Goal: Information Seeking & Learning: Understand process/instructions

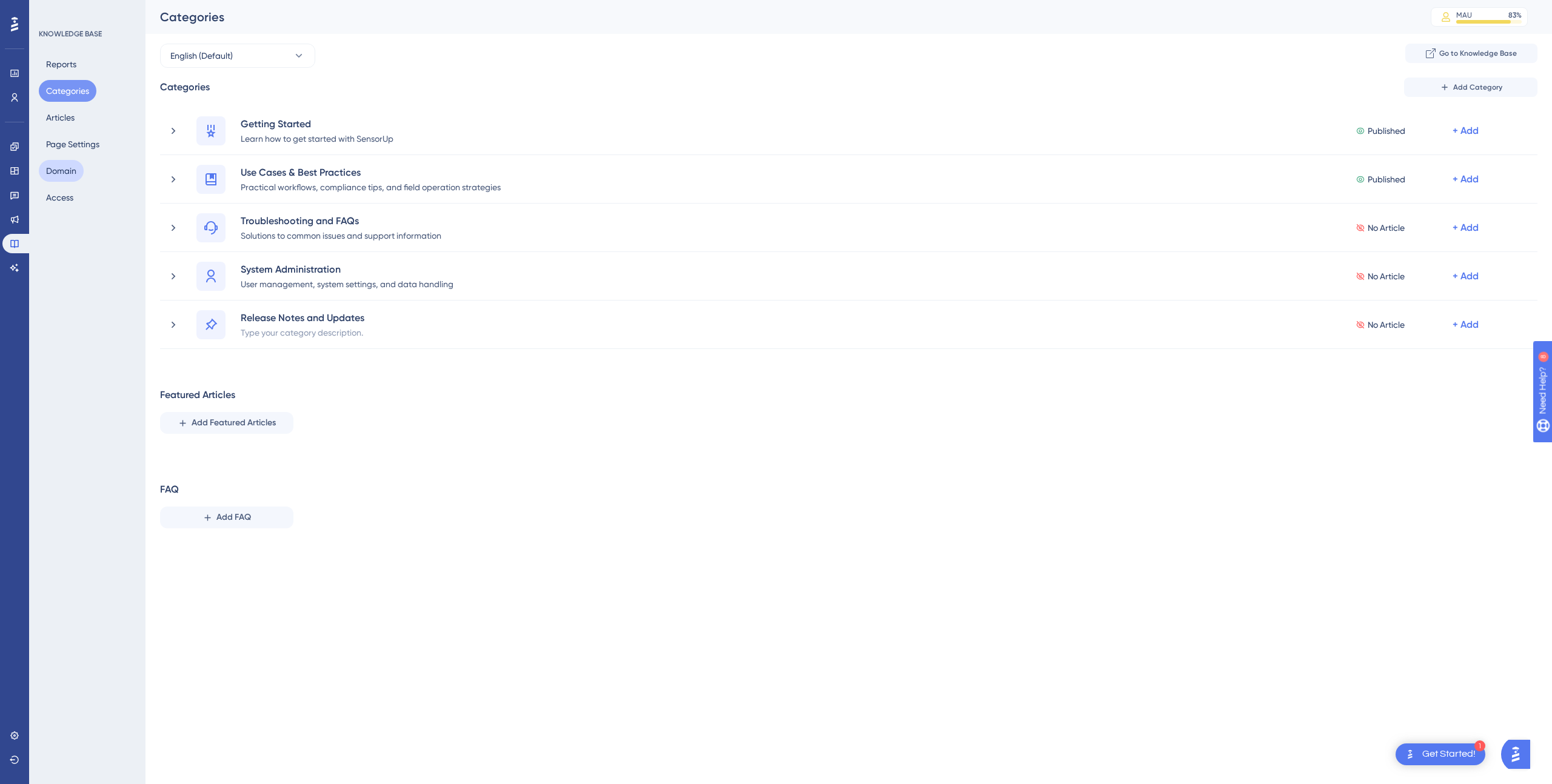
click at [53, 163] on button "Domain" at bounding box center [62, 171] width 45 height 22
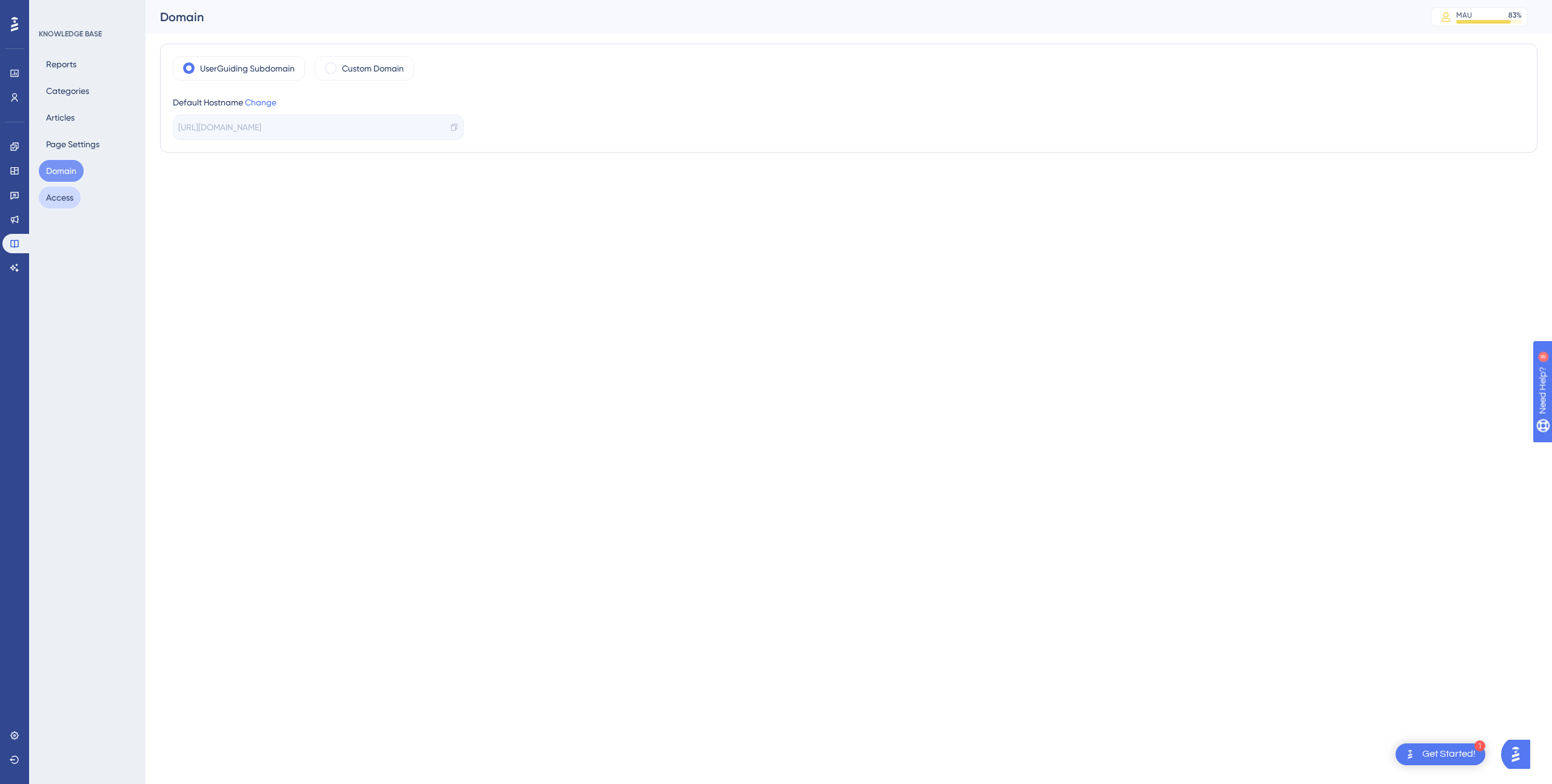
click at [69, 197] on button "Access" at bounding box center [60, 197] width 42 height 22
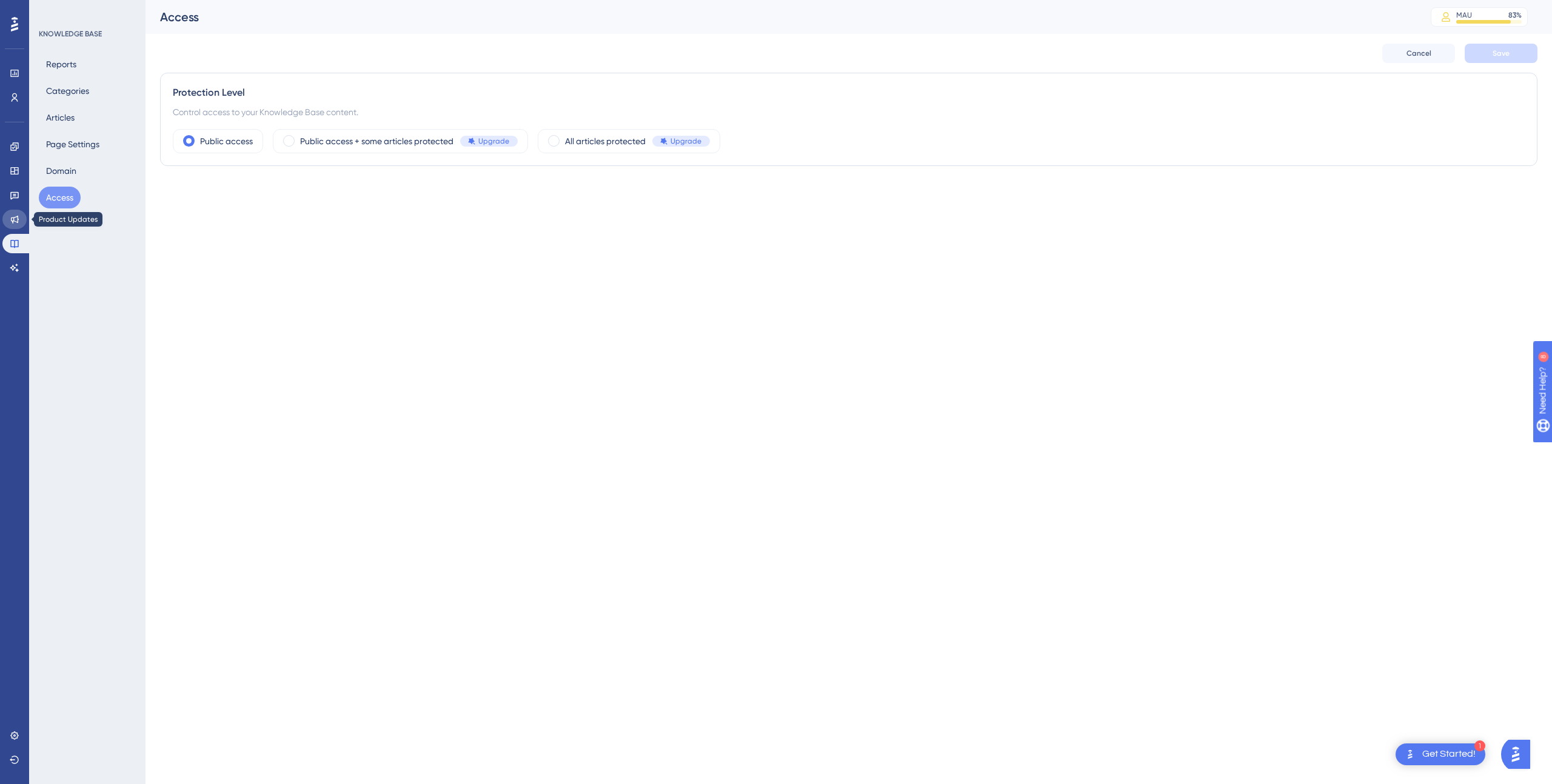
click at [10, 213] on link at bounding box center [14, 220] width 25 height 20
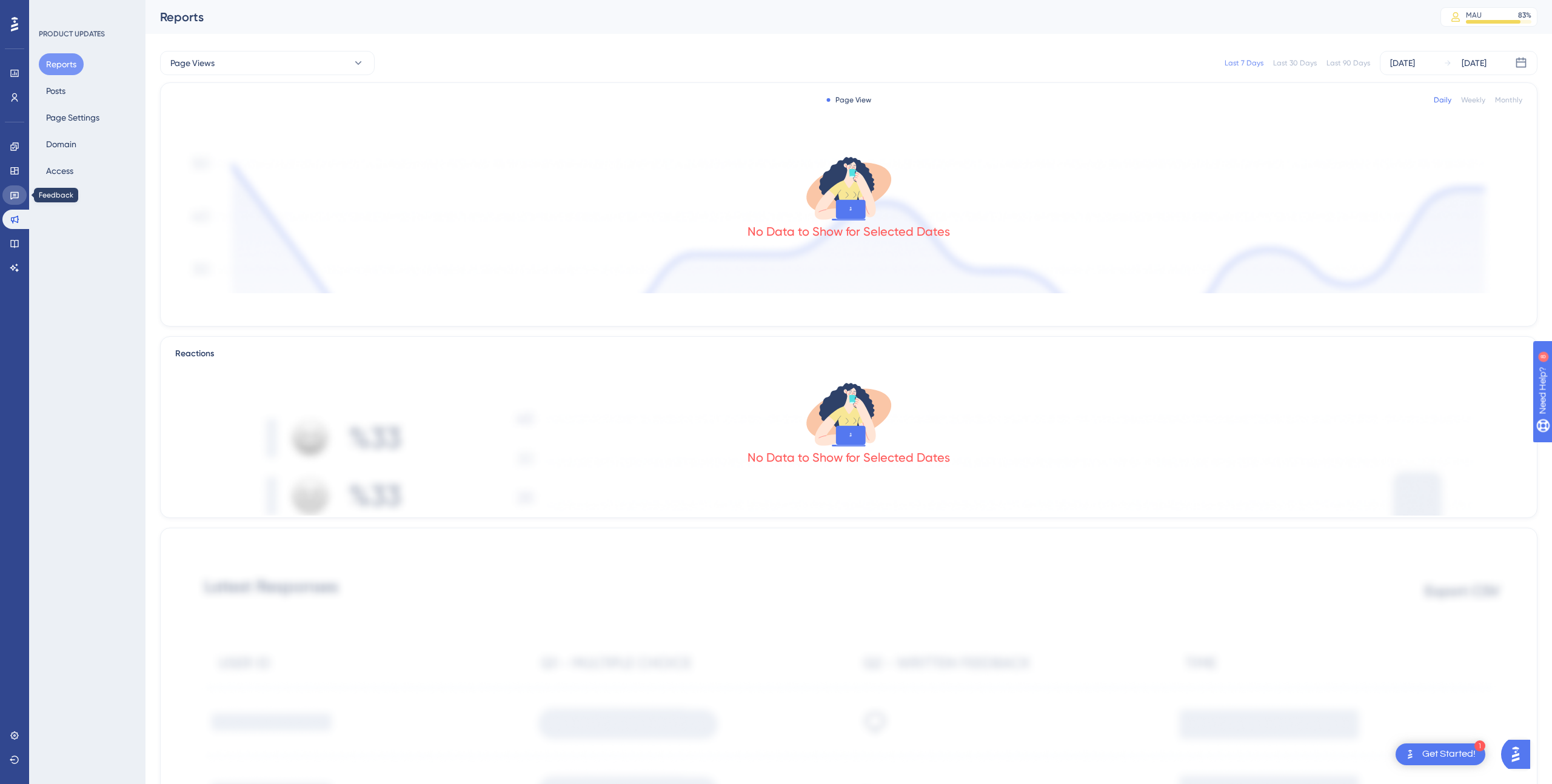
click at [17, 186] on link at bounding box center [14, 195] width 25 height 20
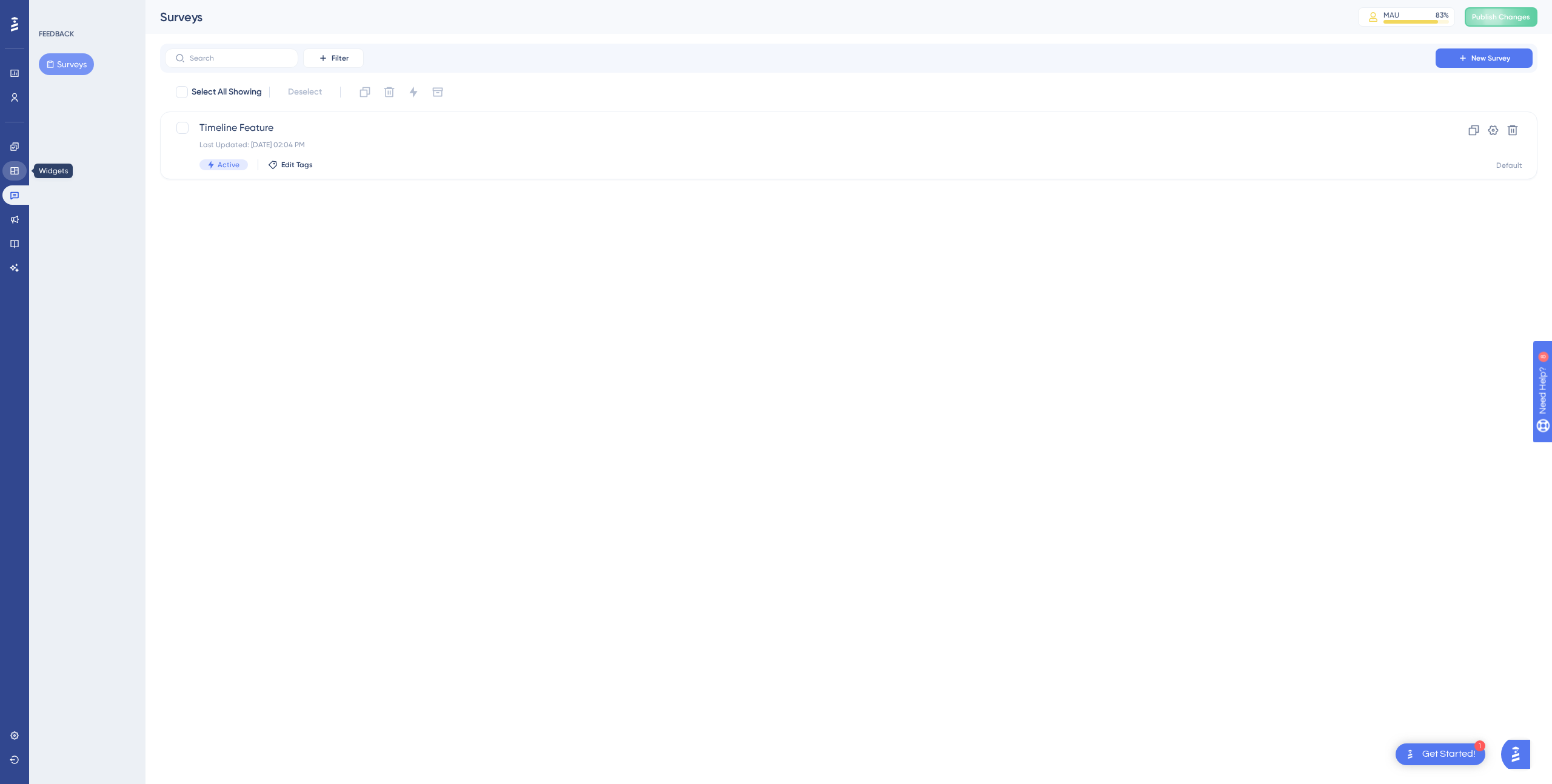
click at [14, 175] on icon at bounding box center [15, 171] width 10 height 10
click at [15, 146] on icon at bounding box center [14, 146] width 8 height 8
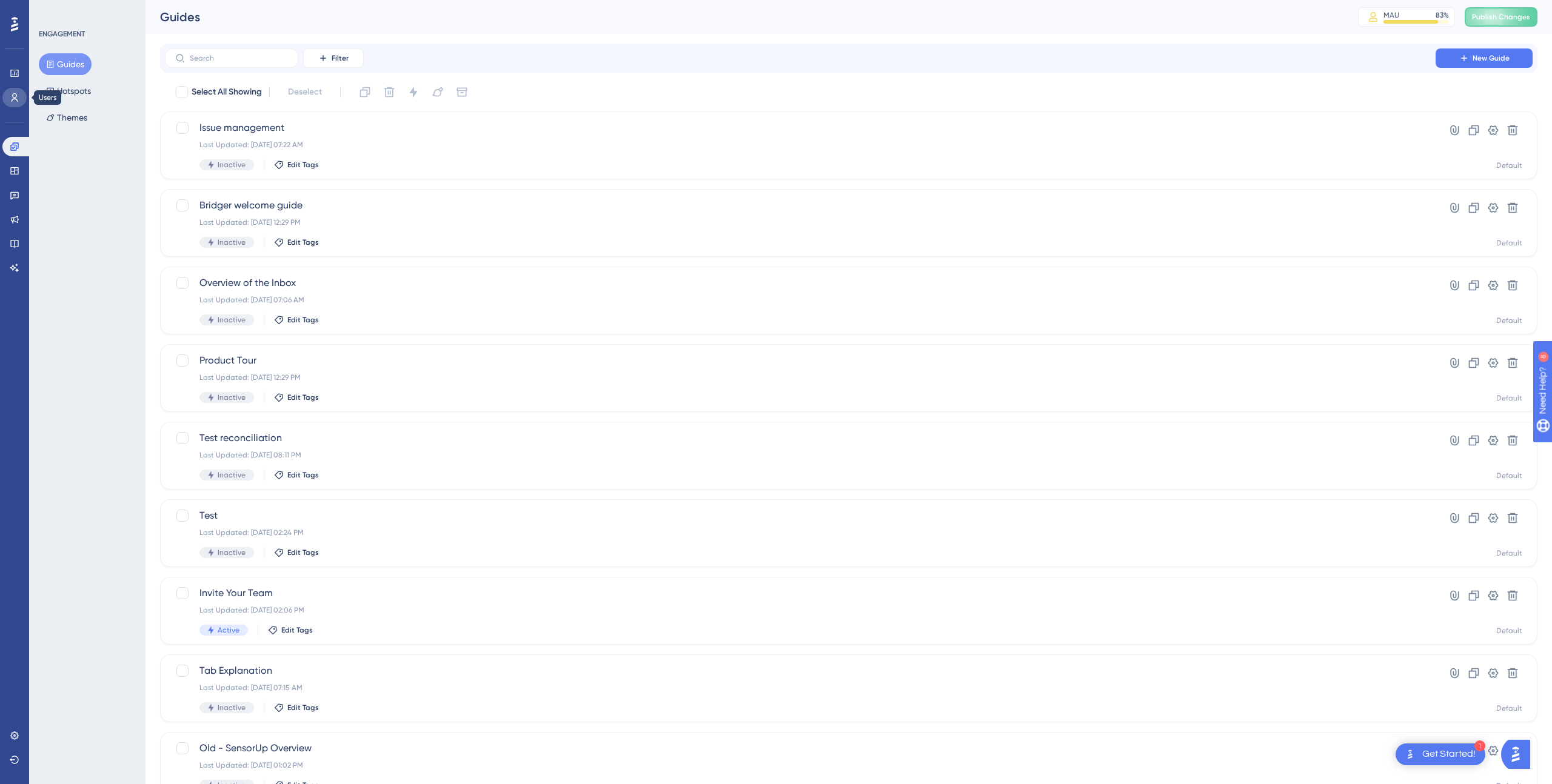
click at [12, 88] on link at bounding box center [14, 98] width 25 height 20
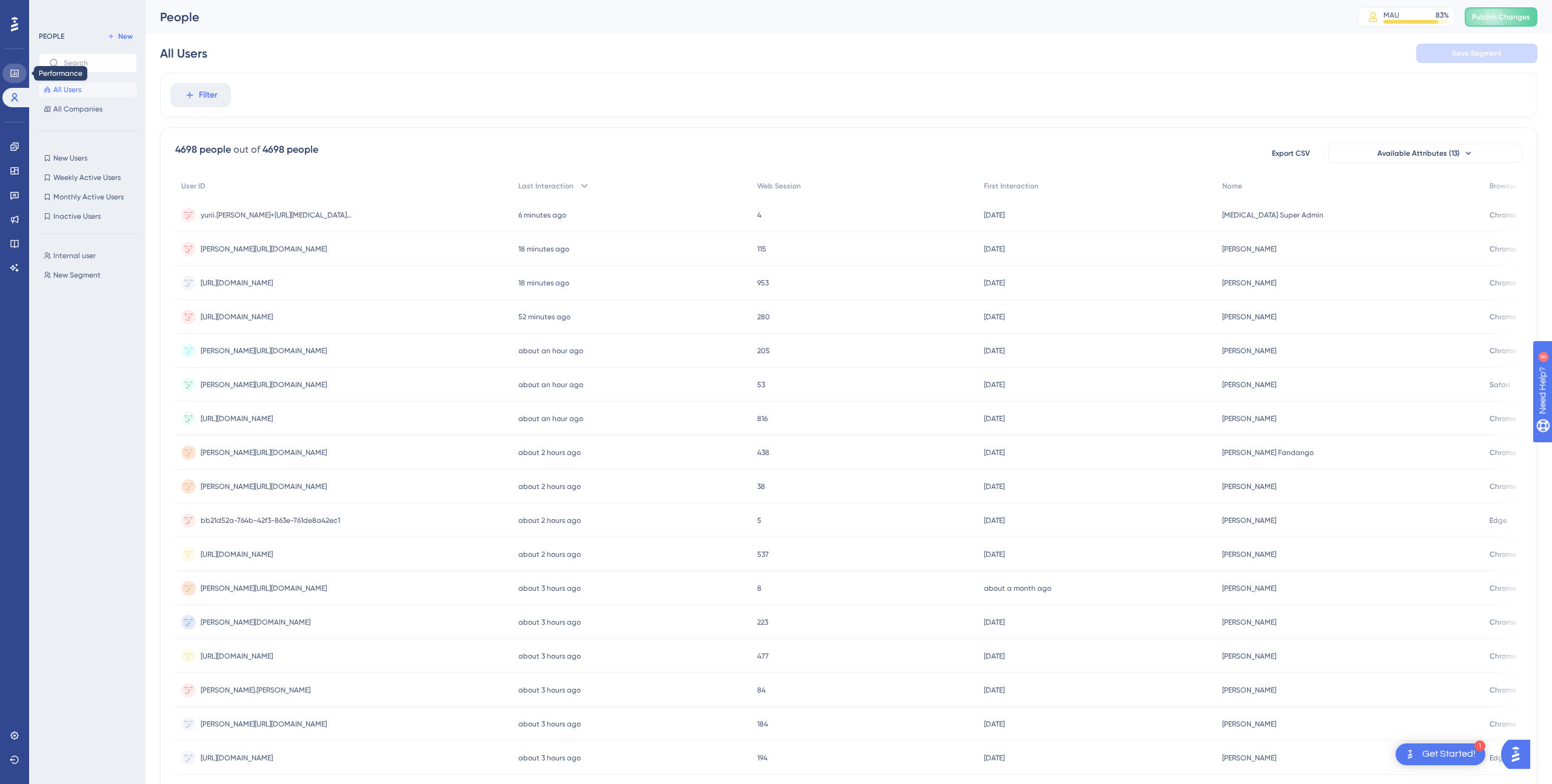
click at [10, 71] on icon at bounding box center [15, 74] width 10 height 10
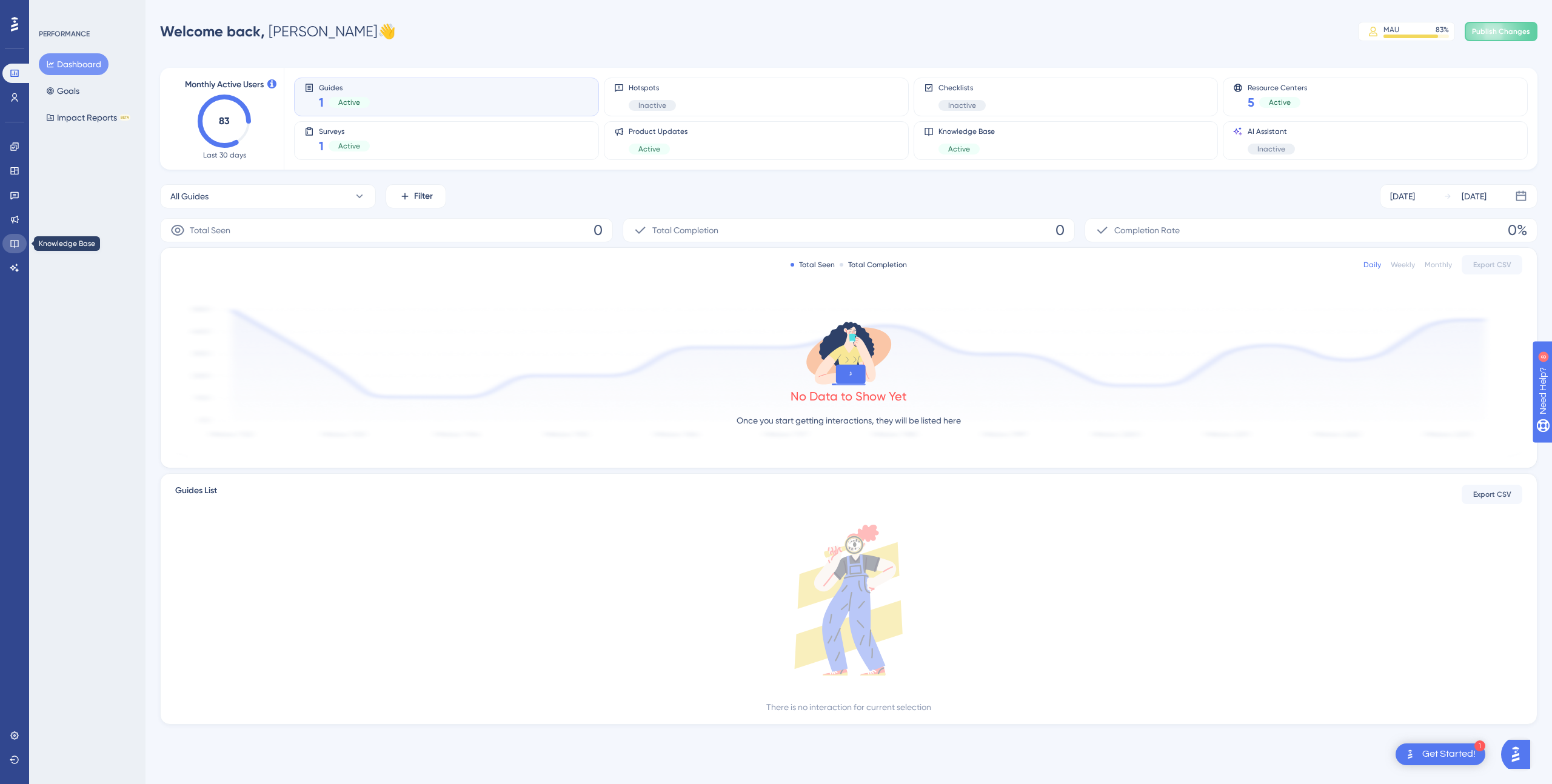
click at [20, 237] on link at bounding box center [14, 243] width 25 height 20
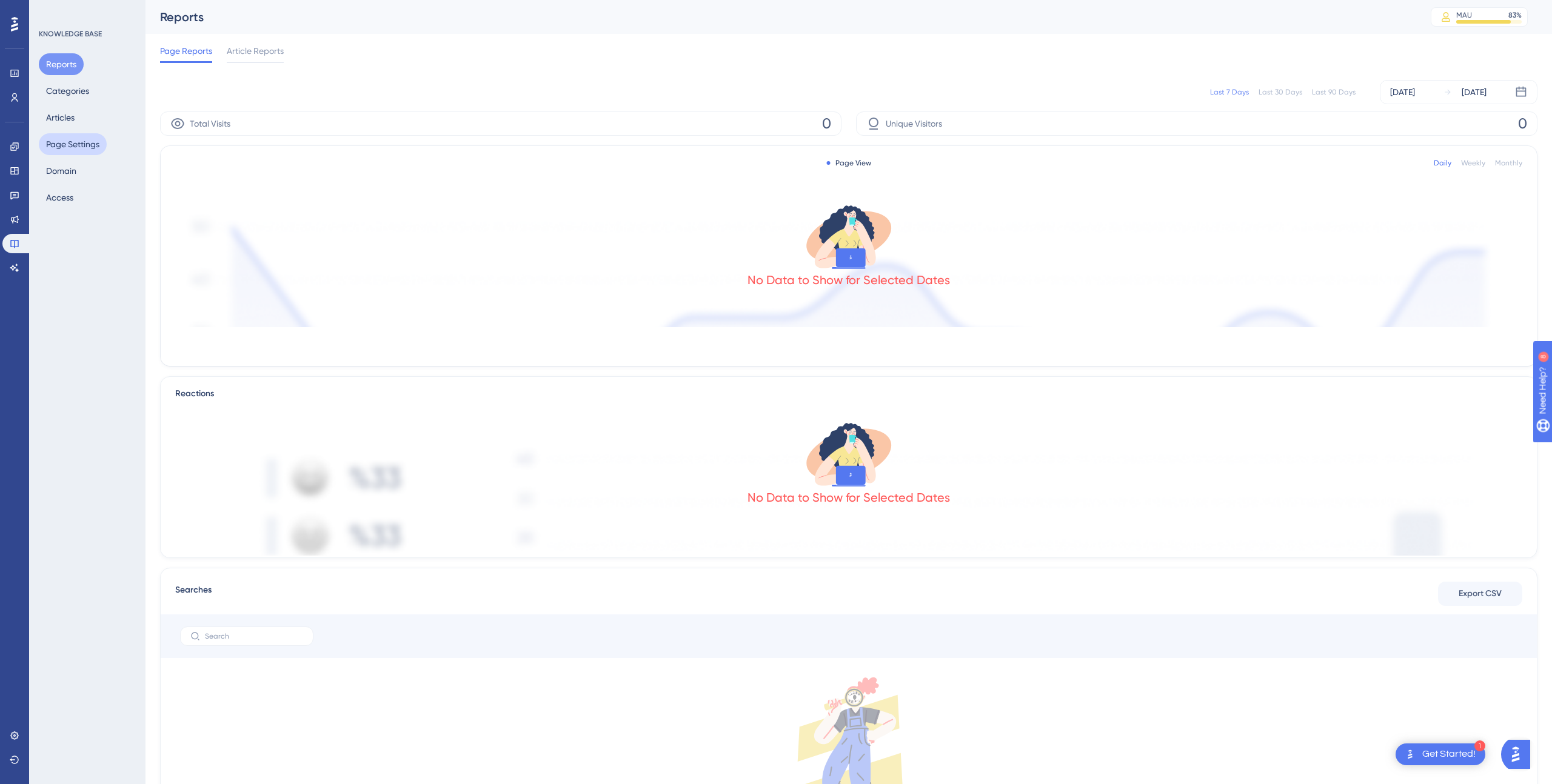
click at [55, 146] on button "Page Settings" at bounding box center [73, 144] width 68 height 22
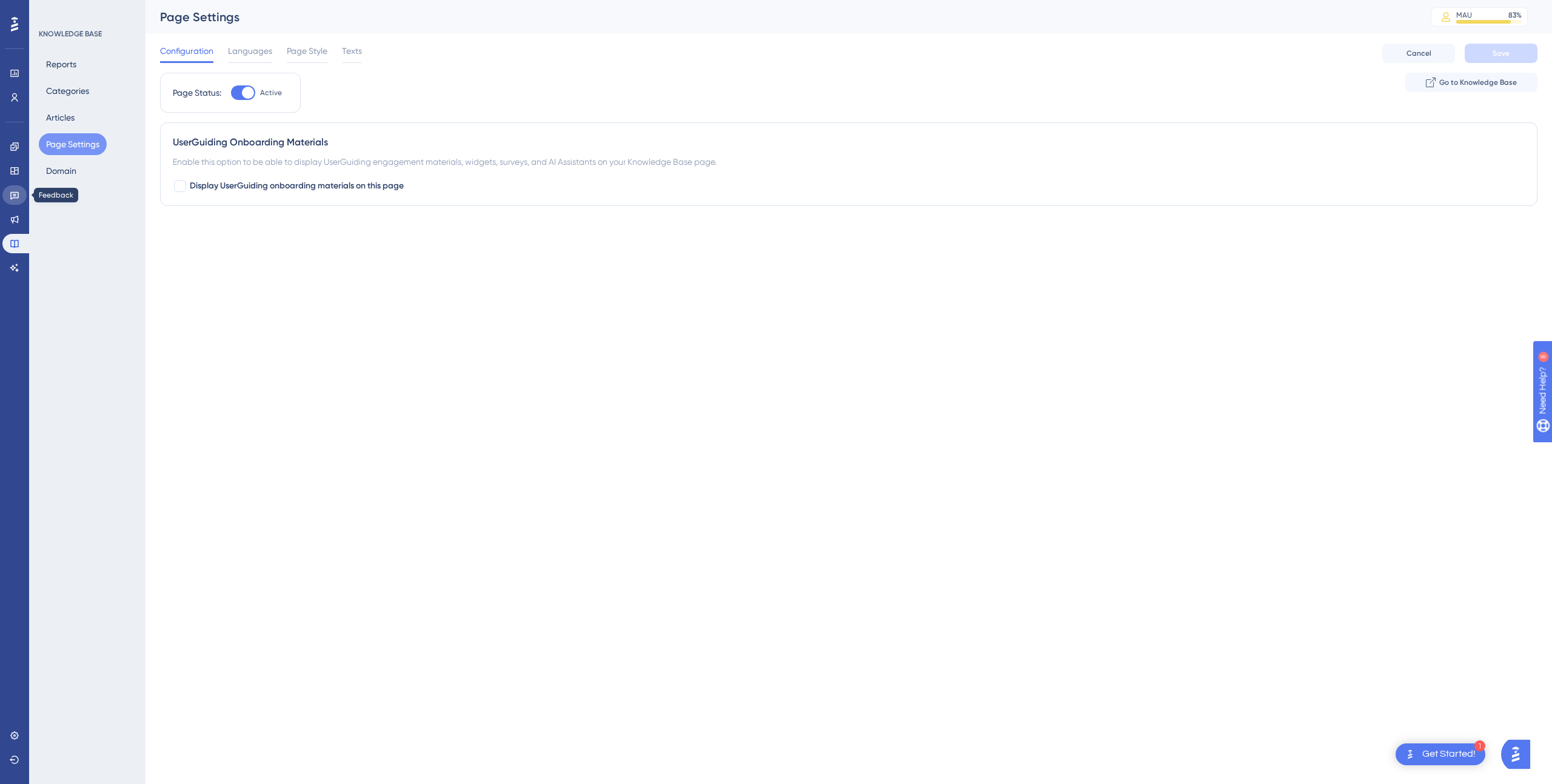
click at [12, 190] on icon at bounding box center [15, 195] width 10 height 10
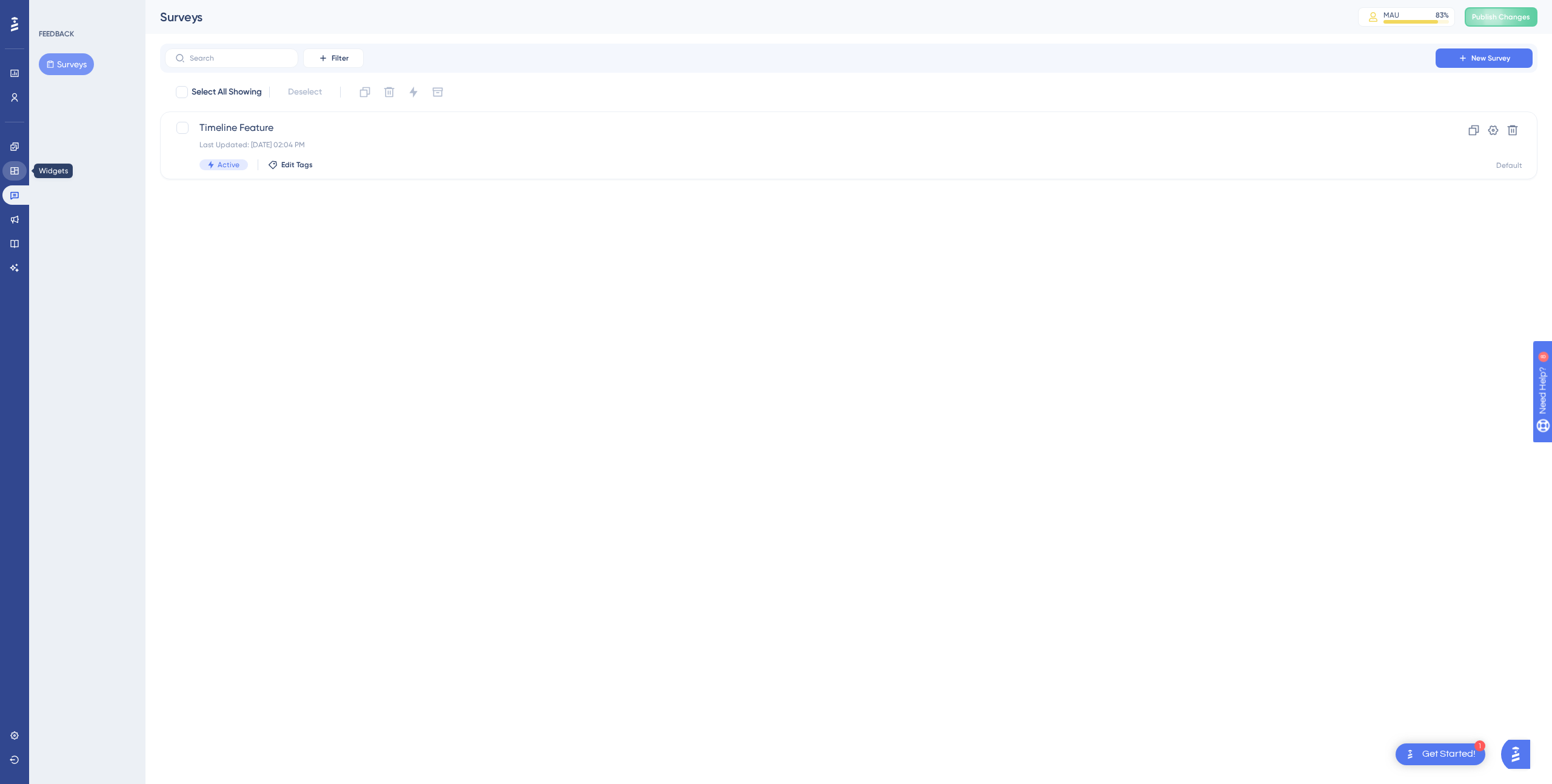
click at [14, 171] on icon at bounding box center [14, 170] width 8 height 7
click at [19, 141] on icon at bounding box center [15, 146] width 10 height 10
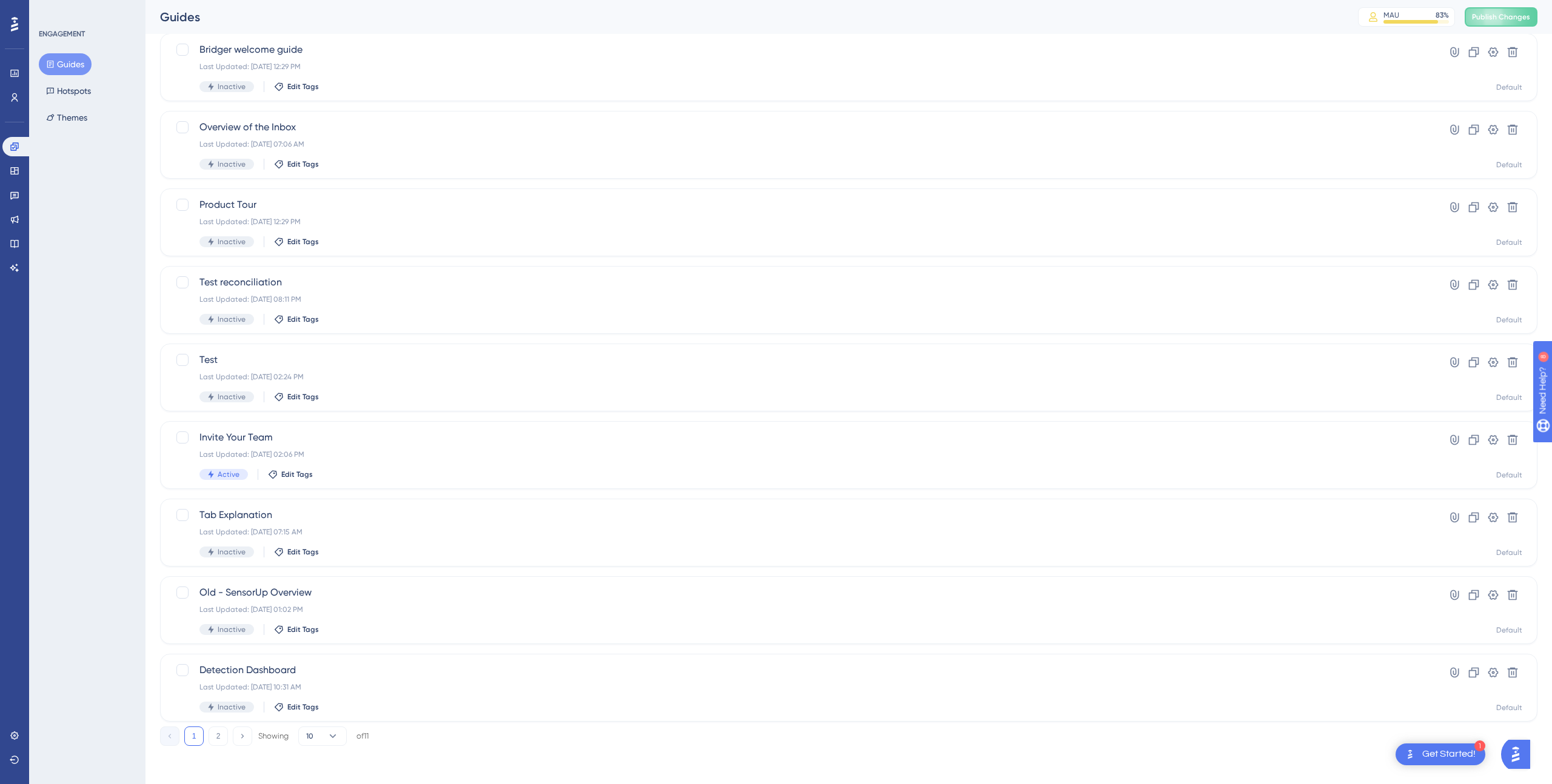
scroll to position [156, 0]
click at [14, 736] on icon at bounding box center [14, 735] width 8 height 8
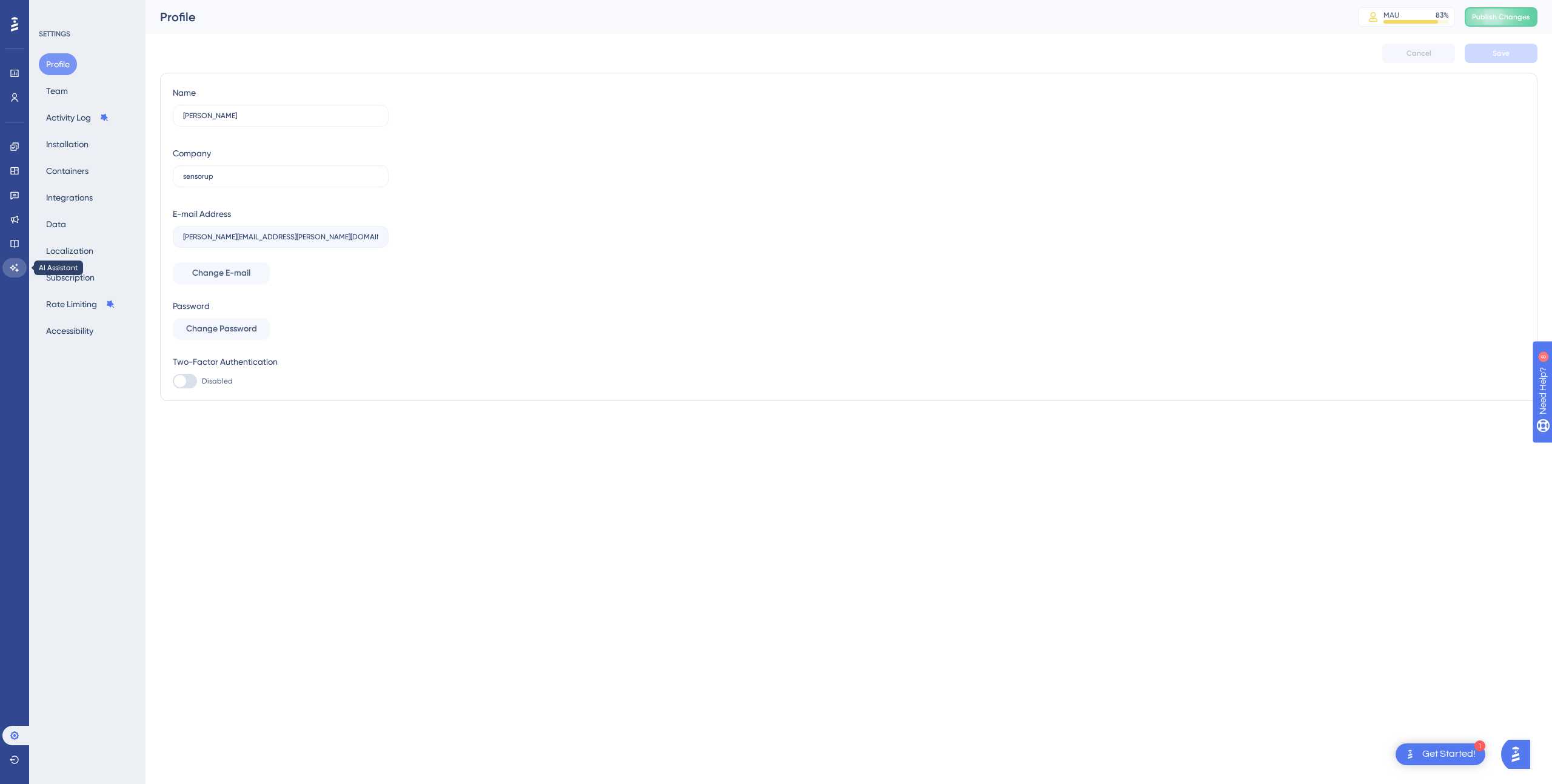
click at [5, 264] on link at bounding box center [14, 268] width 25 height 20
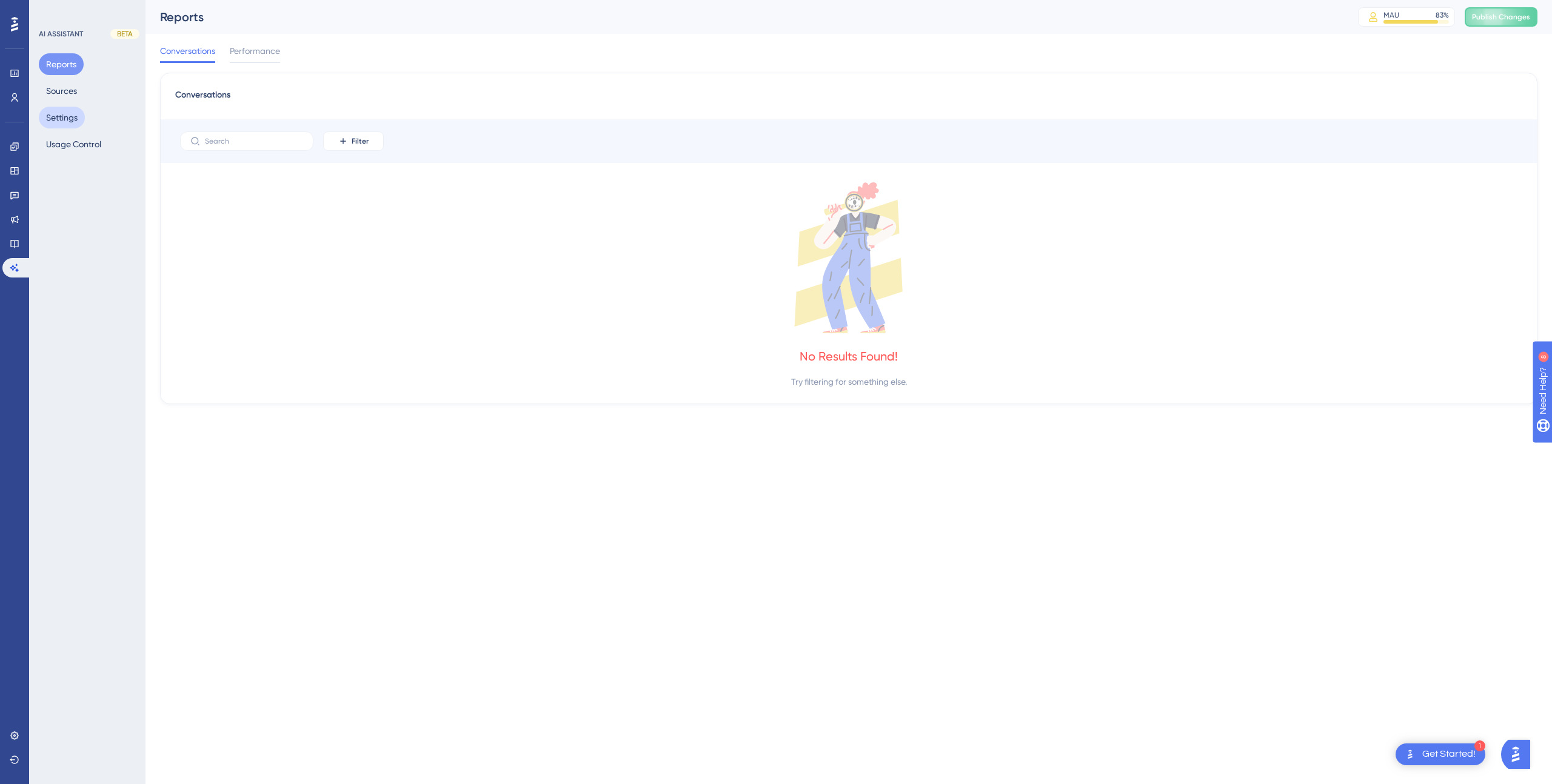
click at [66, 112] on button "Settings" at bounding box center [62, 118] width 46 height 22
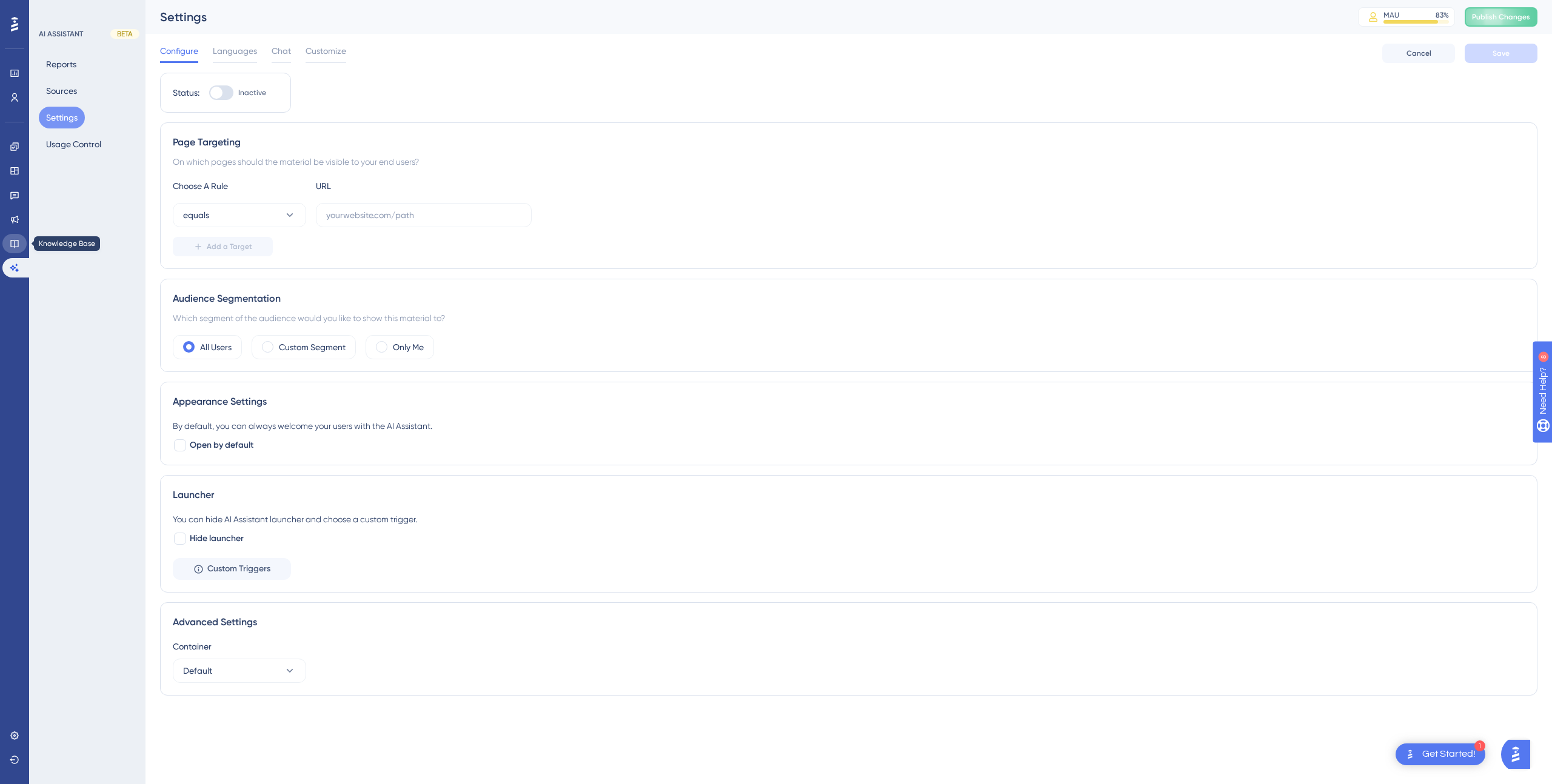
click at [17, 243] on icon at bounding box center [15, 243] width 10 height 10
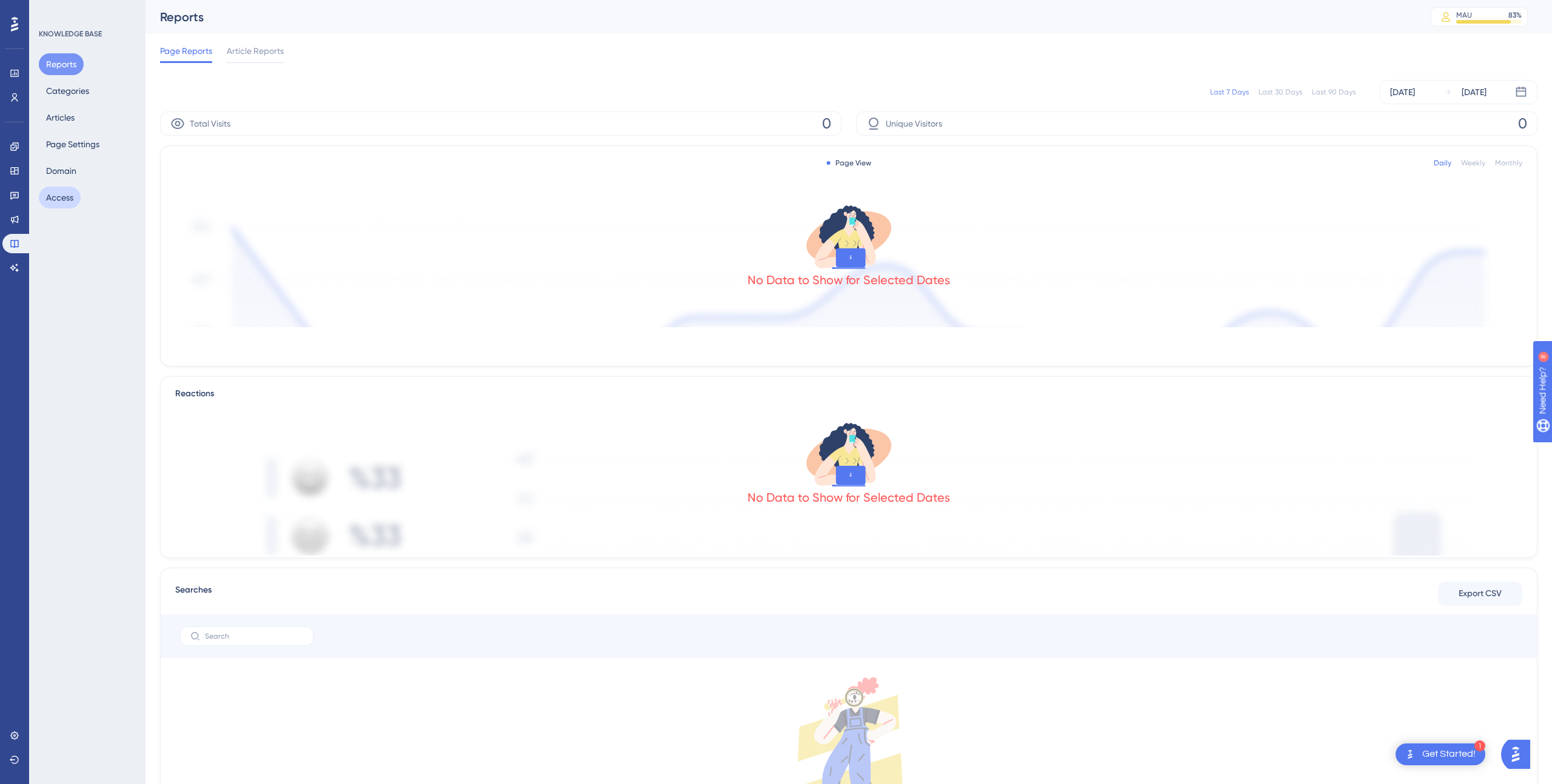
click at [72, 197] on button "Access" at bounding box center [60, 197] width 42 height 22
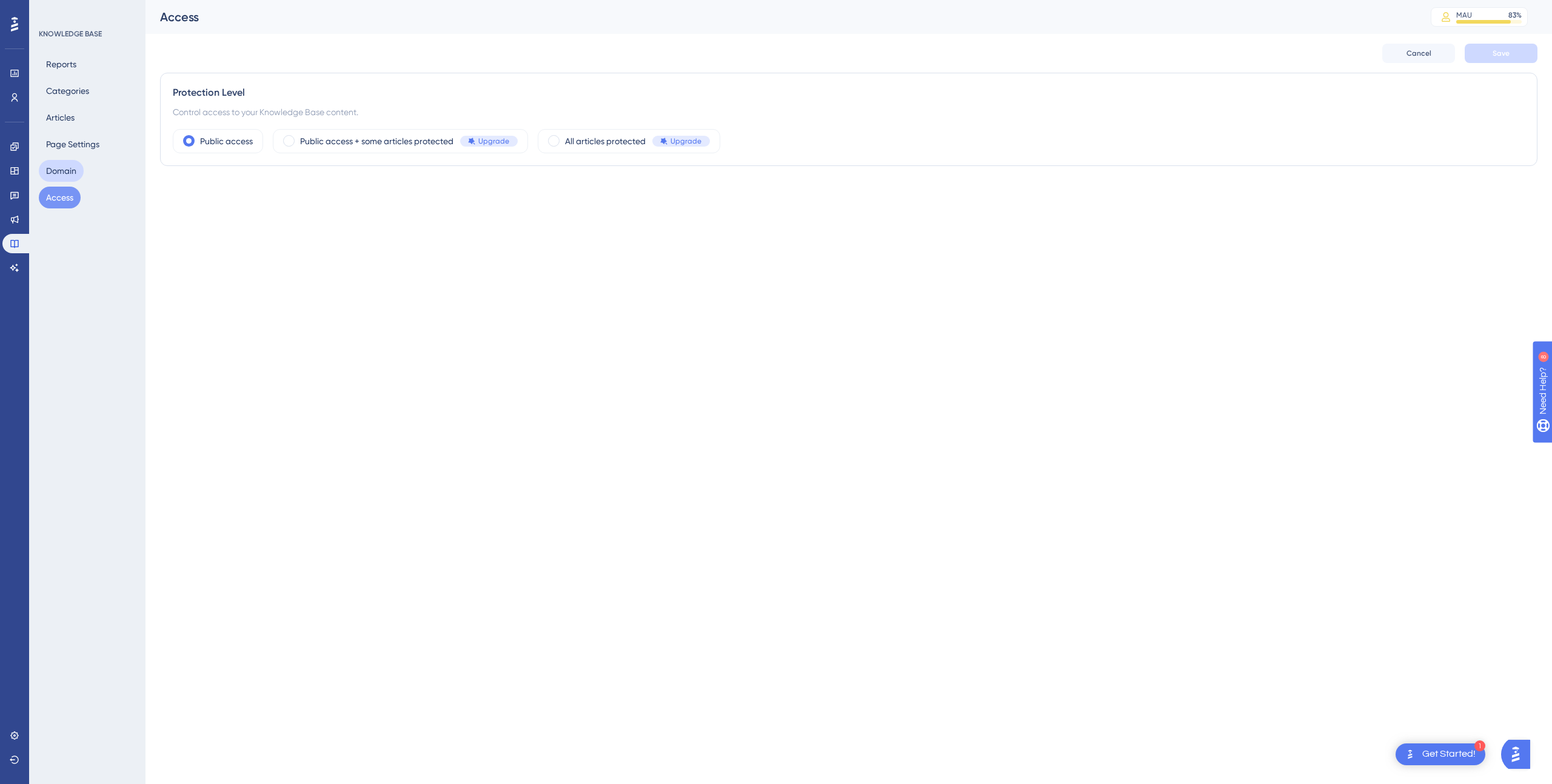
click at [71, 167] on button "Domain" at bounding box center [62, 171] width 45 height 22
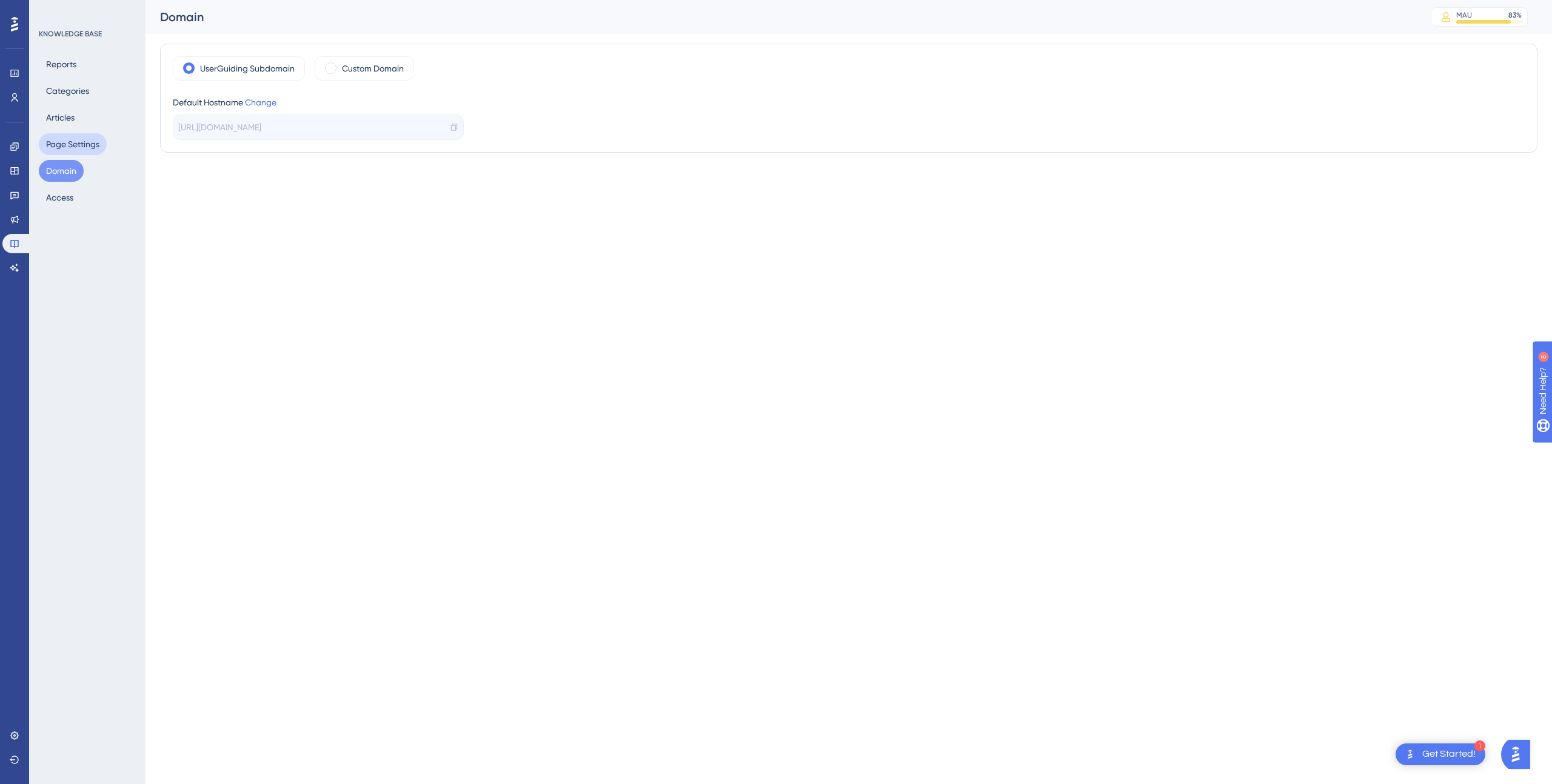
click at [70, 150] on button "Page Settings" at bounding box center [73, 144] width 68 height 22
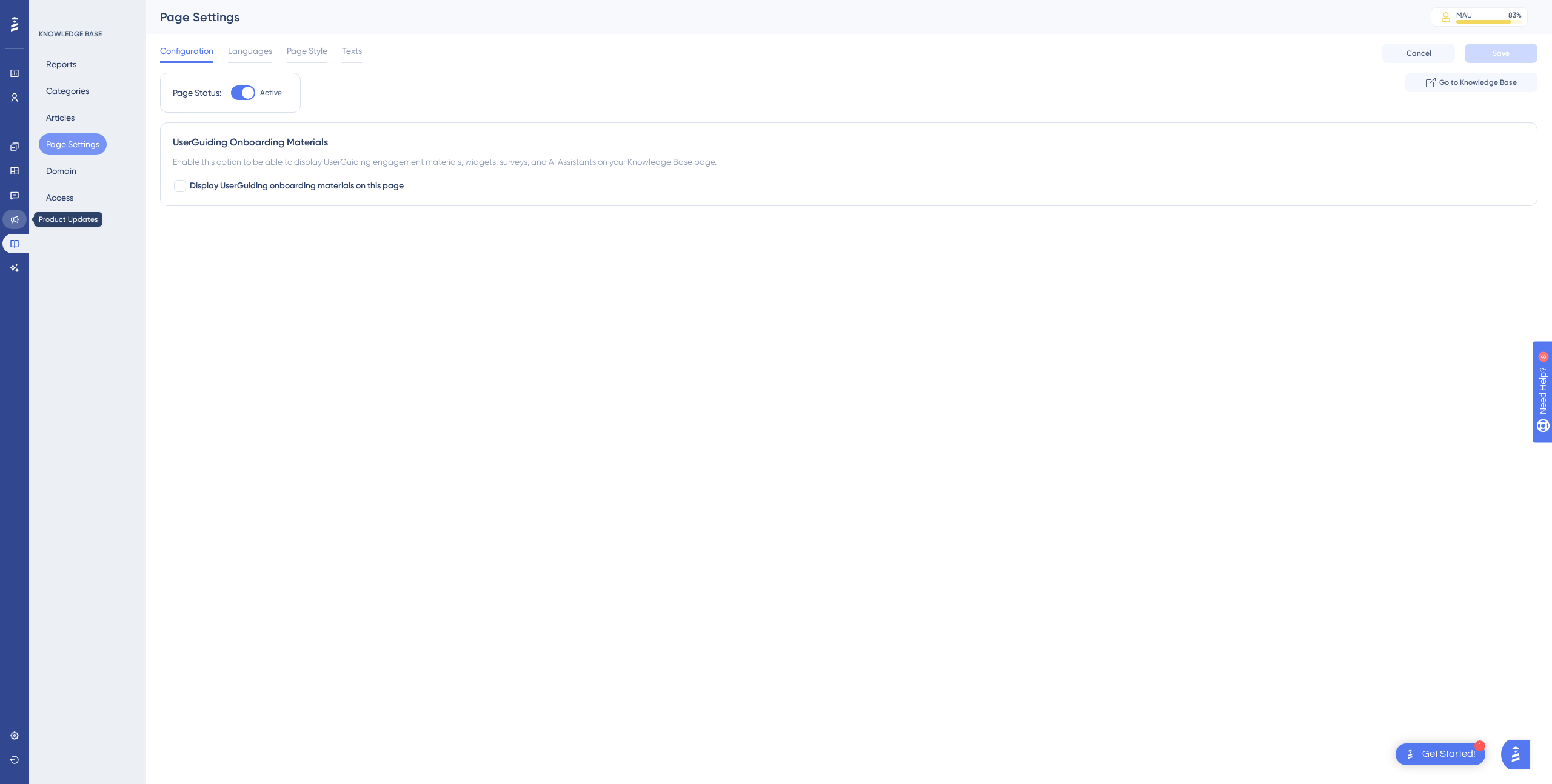
click at [13, 223] on icon at bounding box center [15, 220] width 8 height 8
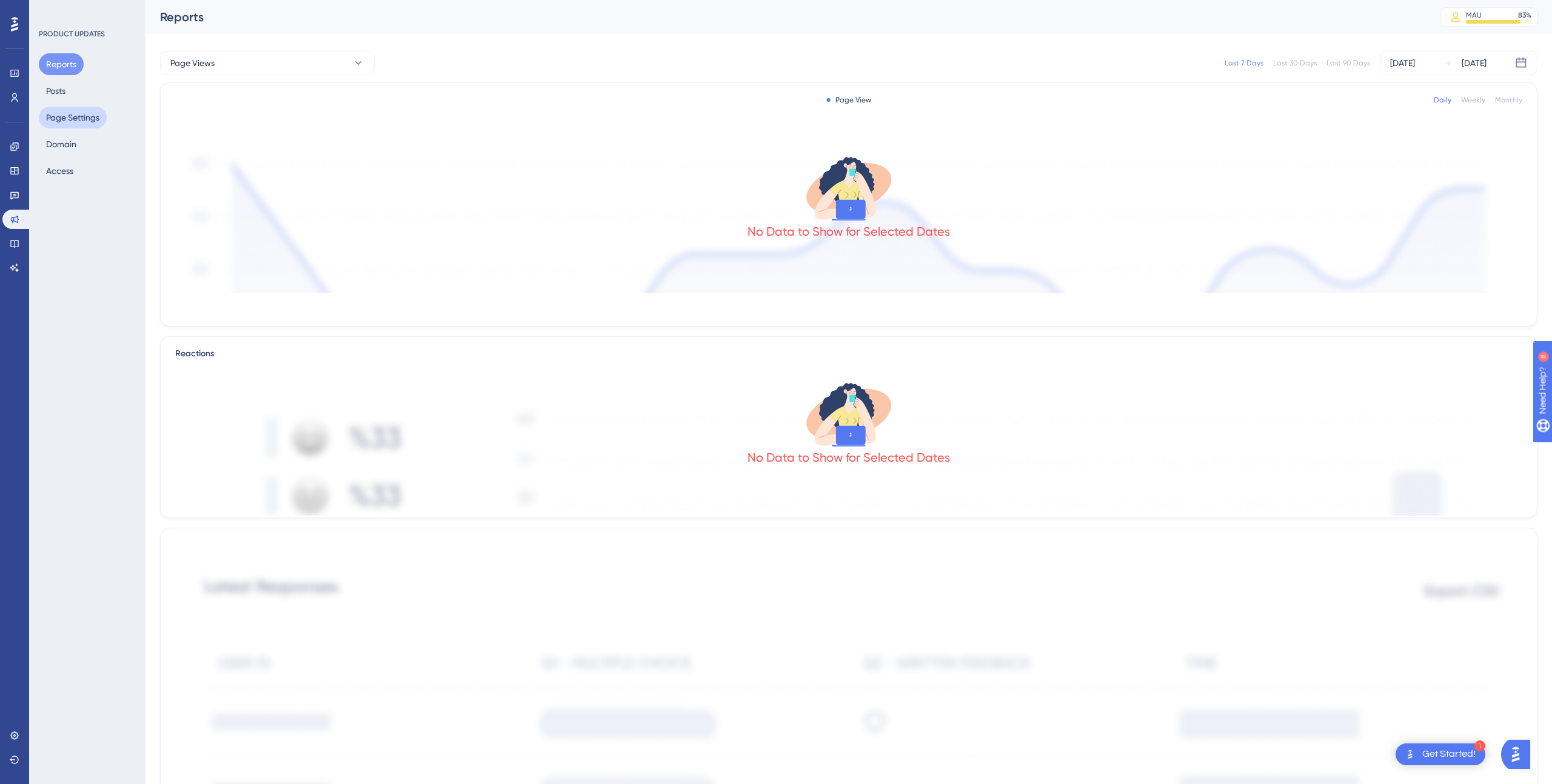
click at [63, 116] on button "Page Settings" at bounding box center [73, 118] width 68 height 22
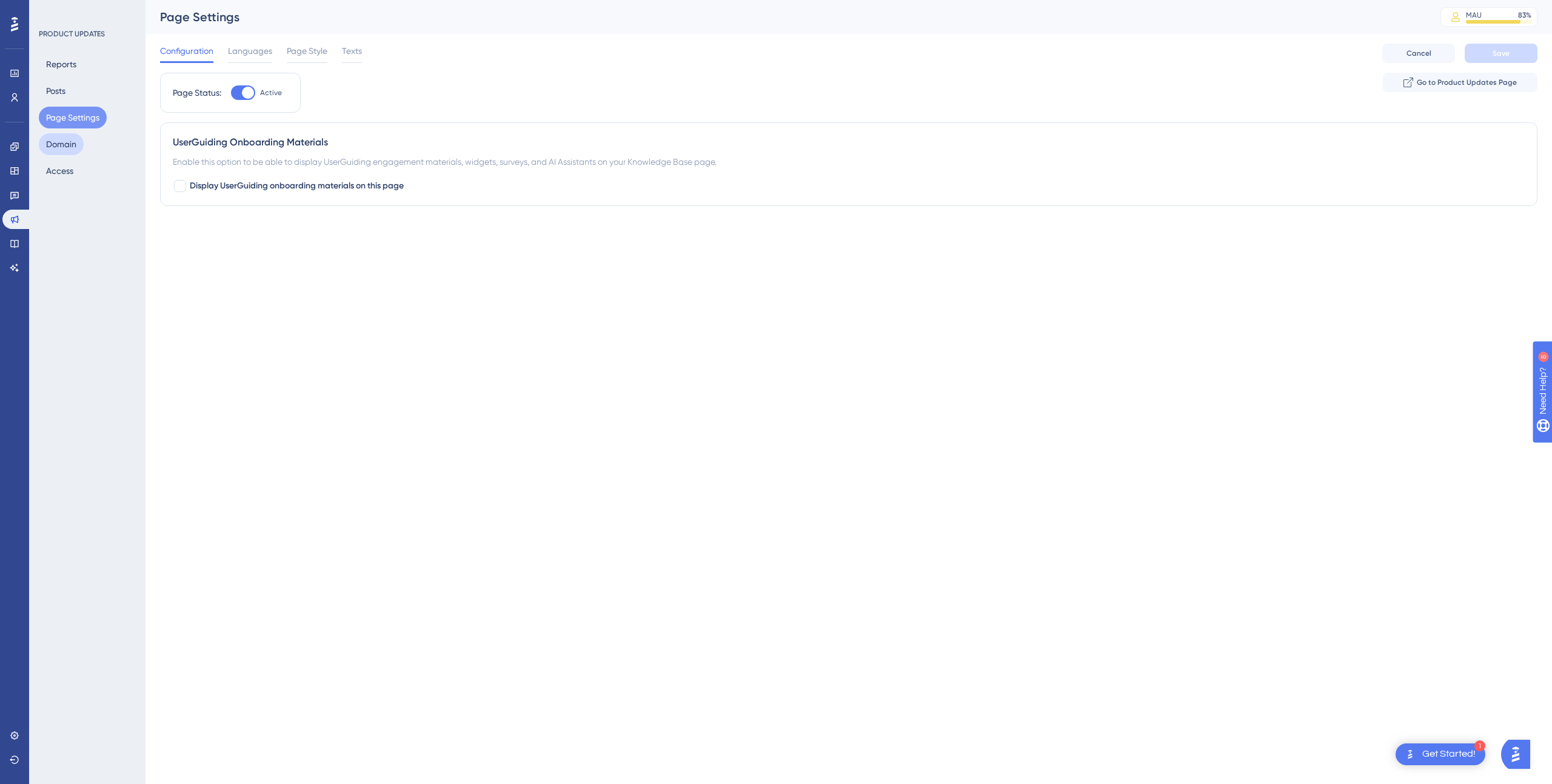
click at [62, 145] on button "Domain" at bounding box center [62, 144] width 45 height 22
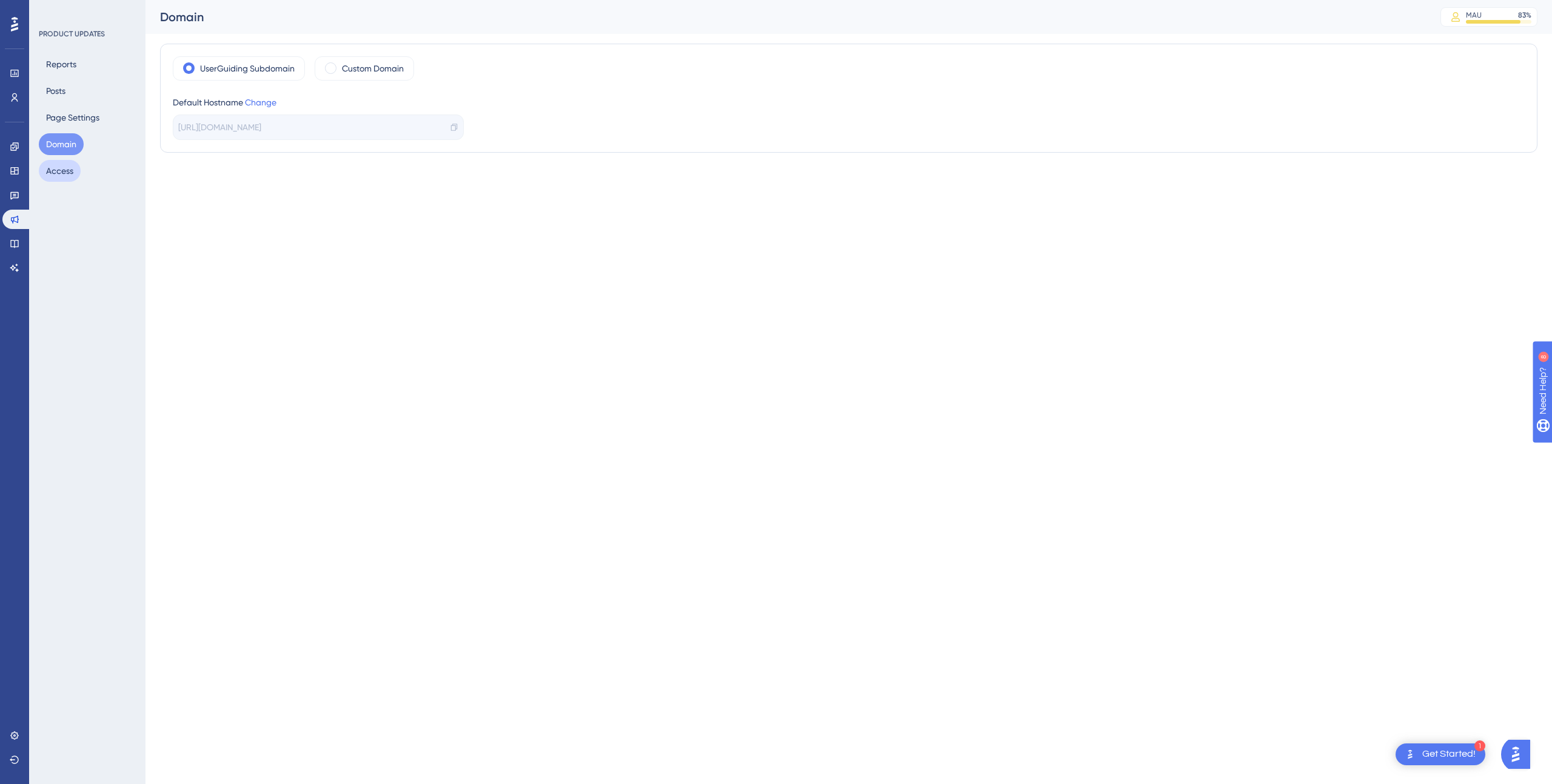
click at [61, 164] on button "Access" at bounding box center [60, 171] width 42 height 22
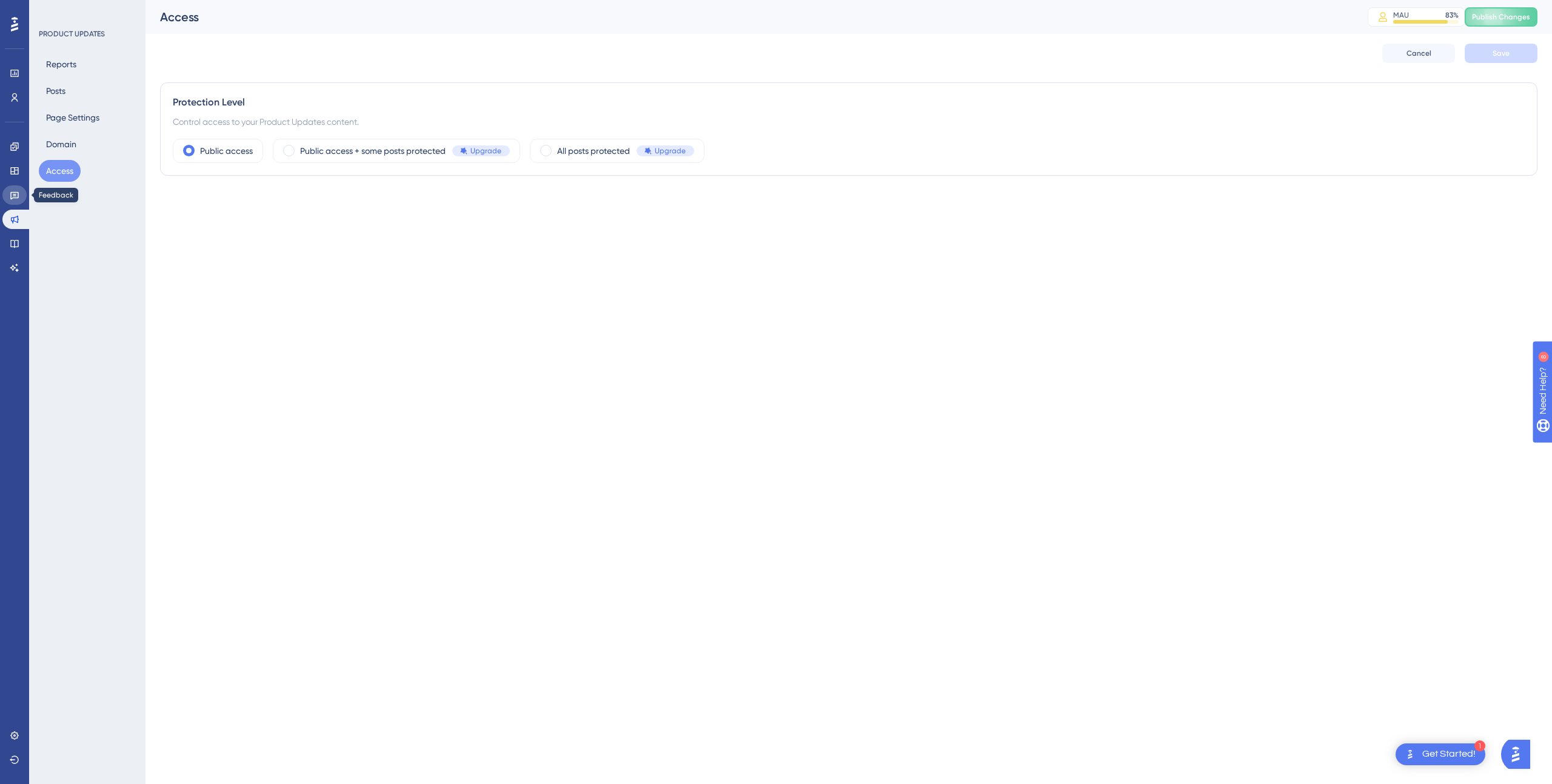
click at [17, 200] on link at bounding box center [14, 195] width 25 height 20
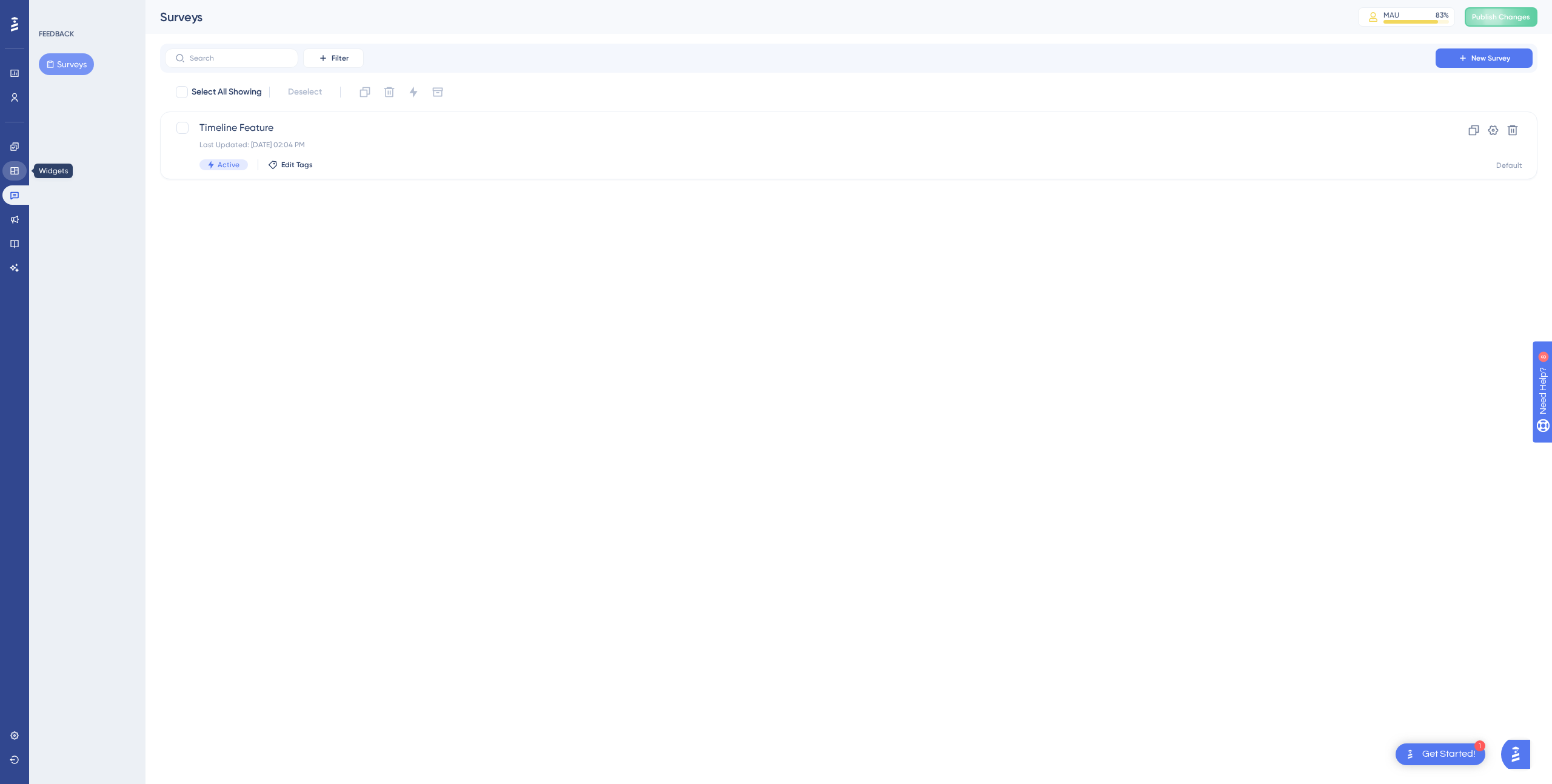
click at [17, 176] on link at bounding box center [14, 171] width 25 height 20
click at [69, 91] on button "Resource Centers" at bounding box center [86, 91] width 94 height 22
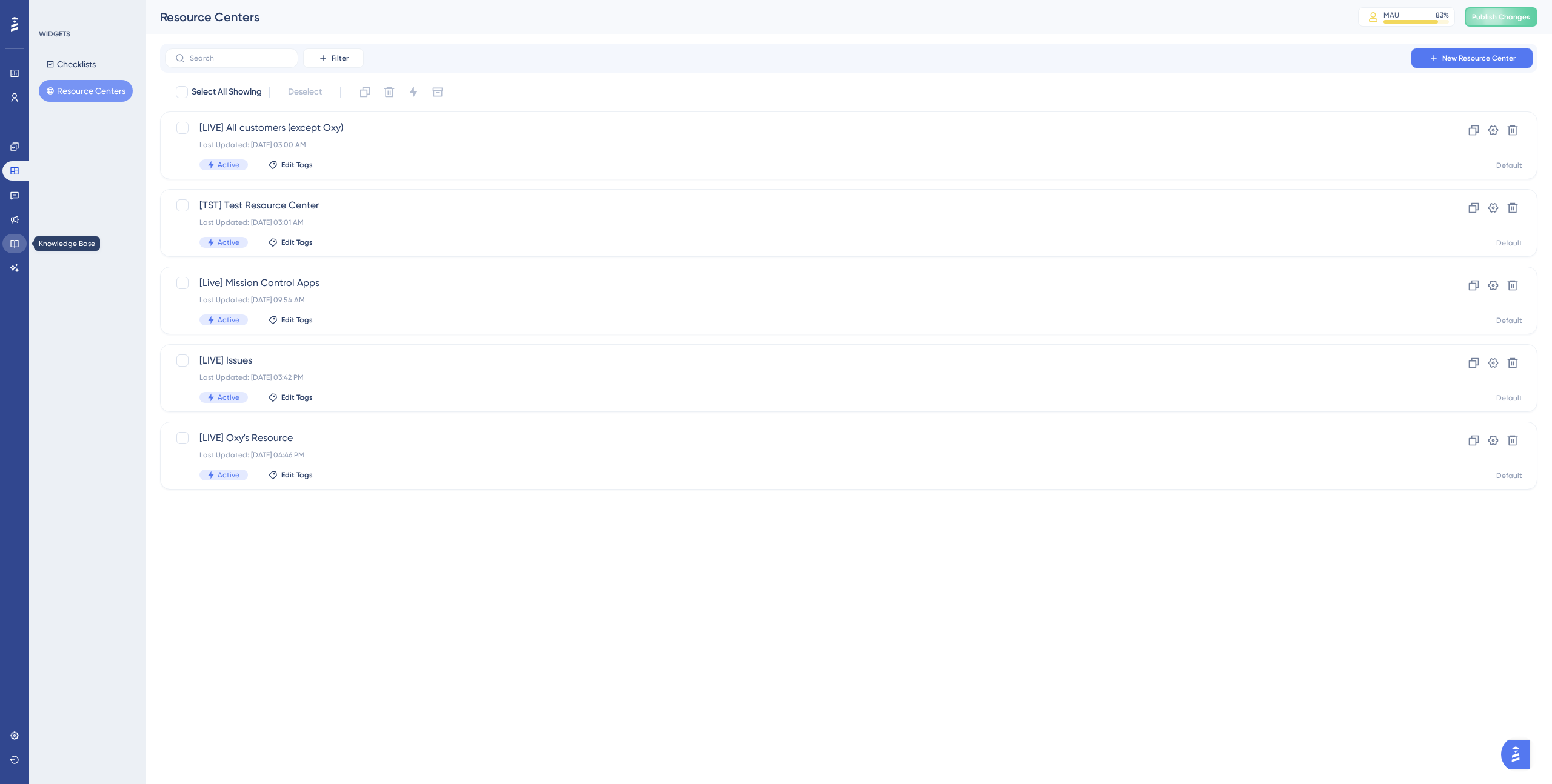
click at [12, 240] on icon at bounding box center [14, 244] width 8 height 8
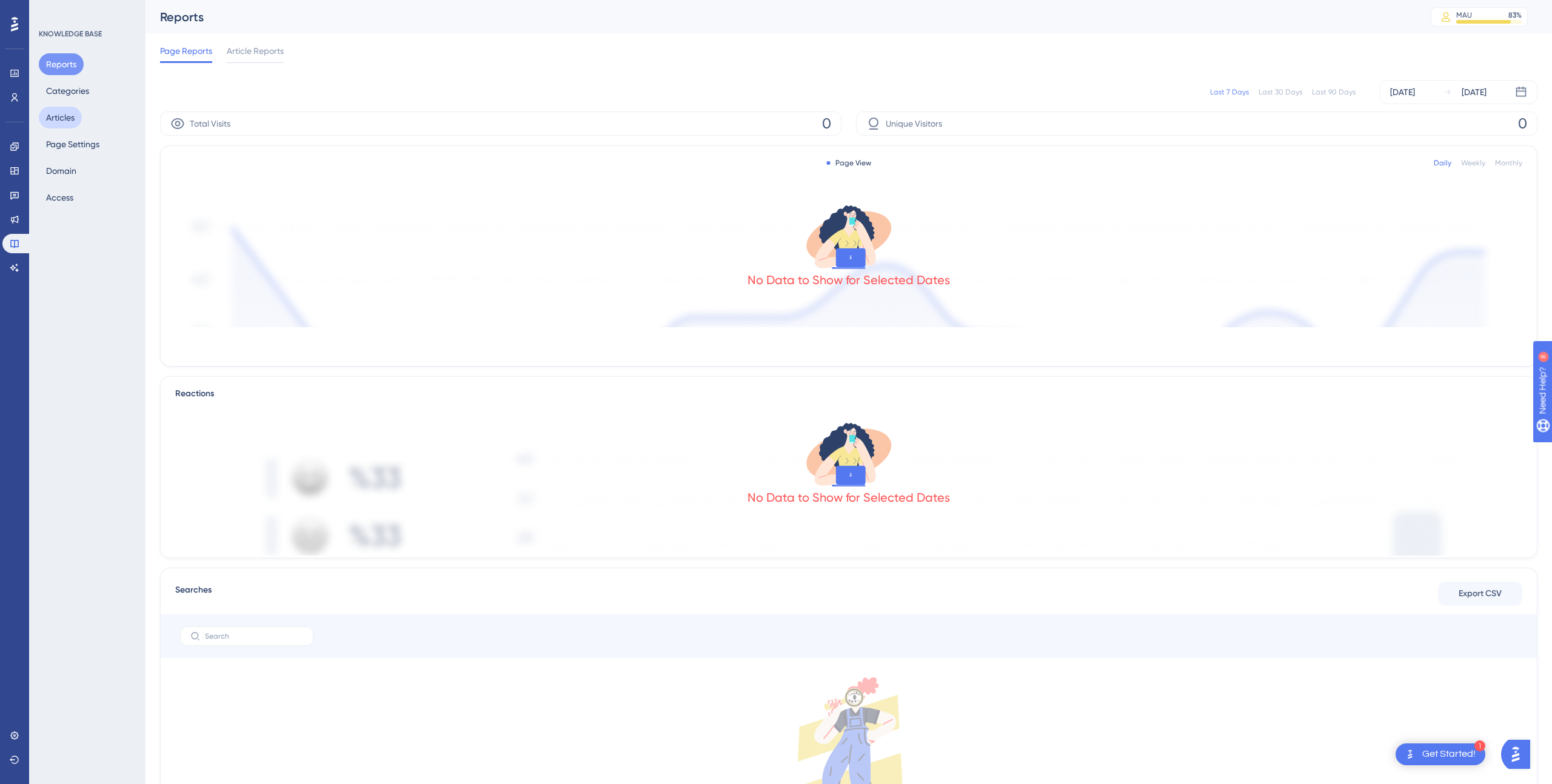
click at [73, 120] on button "Articles" at bounding box center [61, 118] width 43 height 22
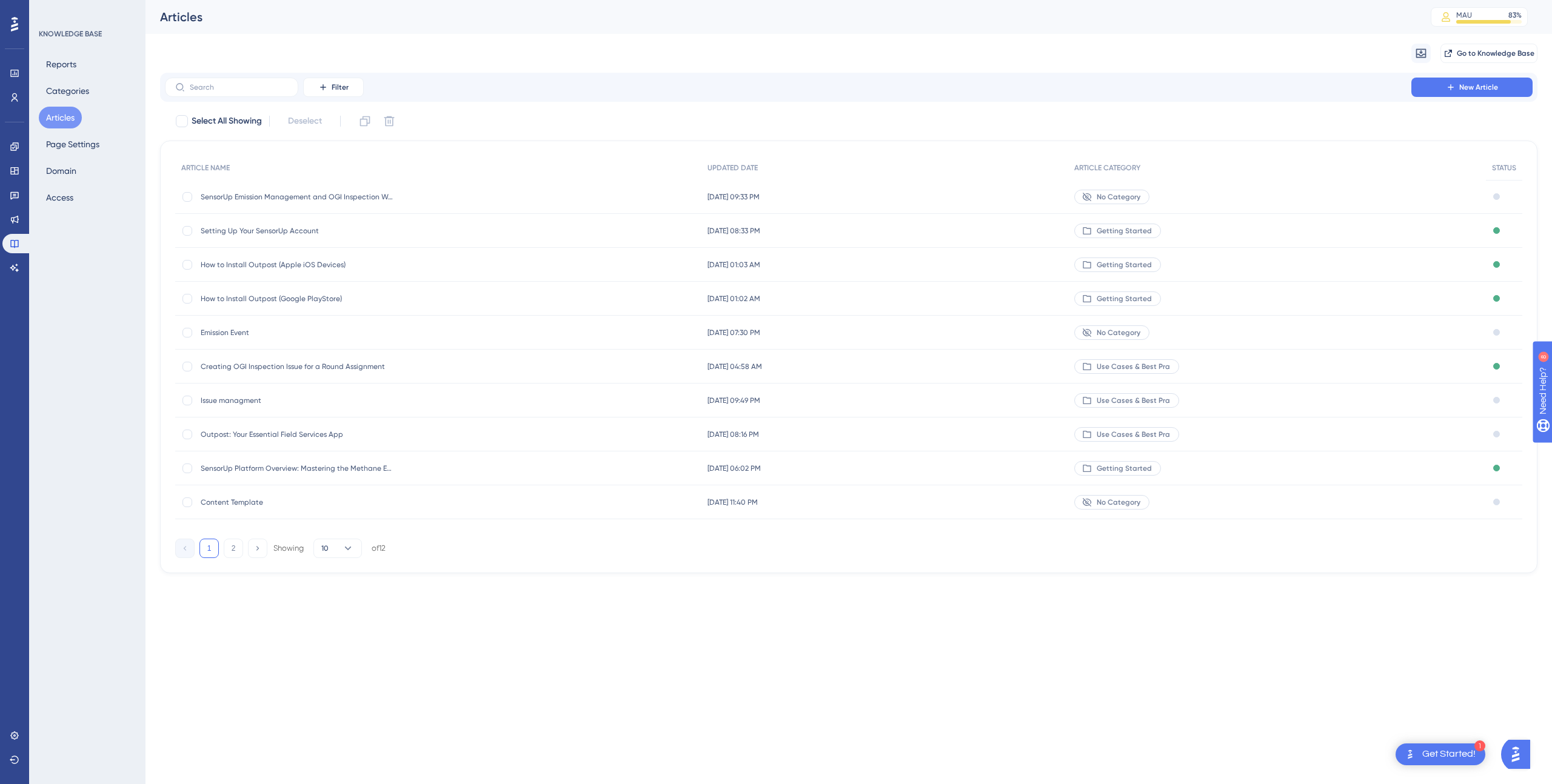
click at [374, 292] on div "How to Install Outpost (Google PlayStore) How to Install Outpost (Google PlaySt…" at bounding box center [297, 298] width 194 height 34
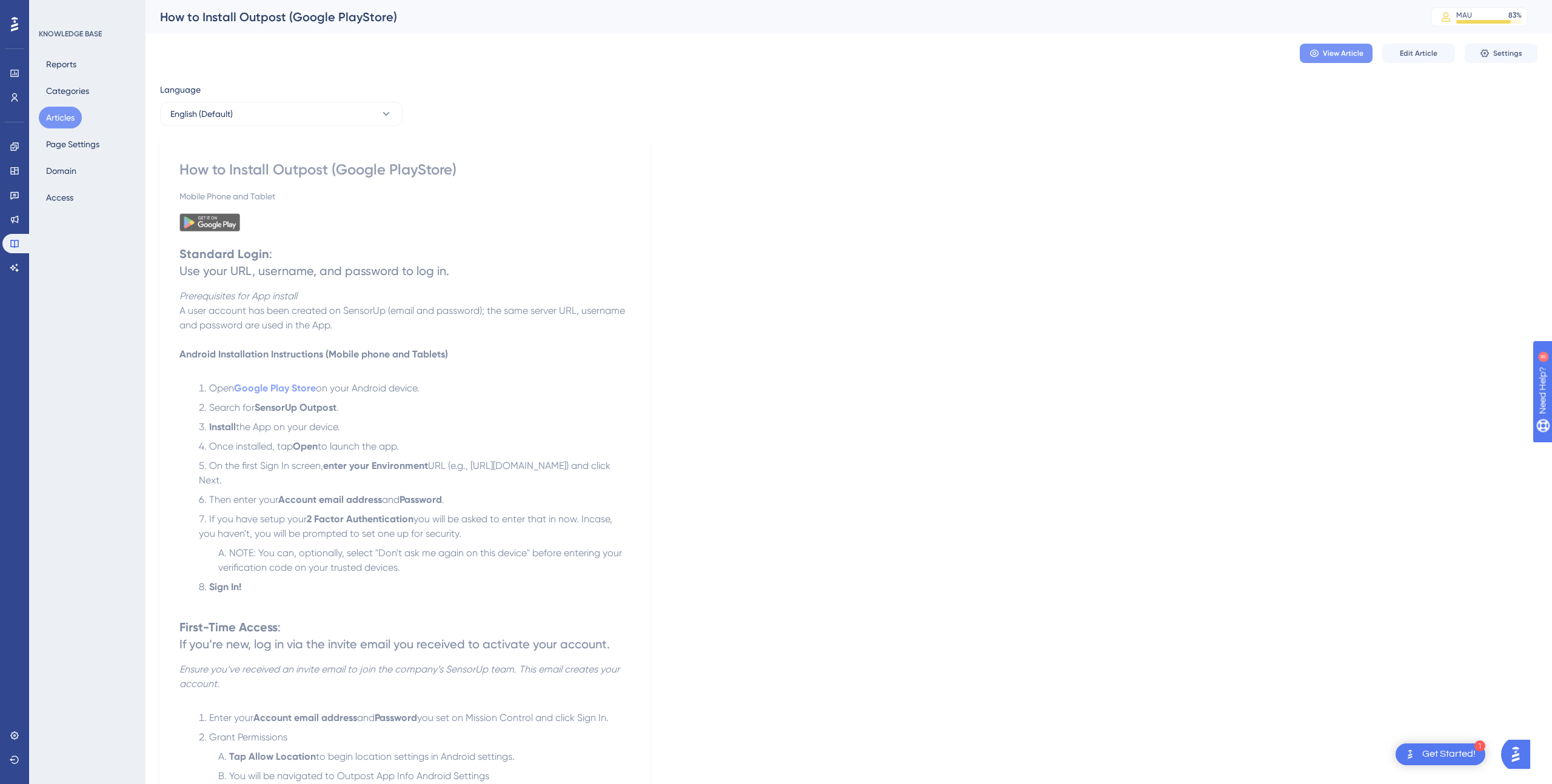
click at [1337, 56] on span "View Article" at bounding box center [1342, 53] width 40 height 10
